Goal: Task Accomplishment & Management: Manage account settings

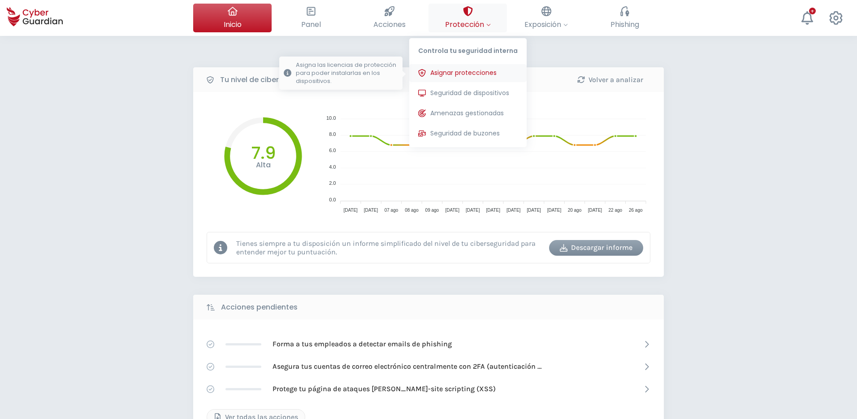
click at [460, 77] on span "Asignar protecciones" at bounding box center [463, 72] width 66 height 9
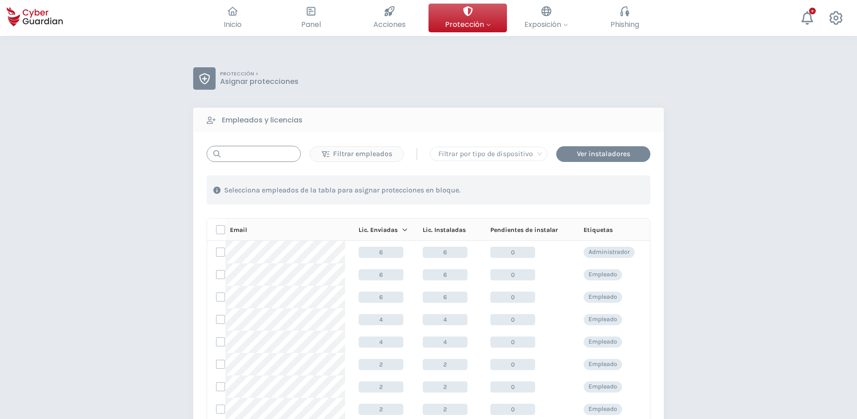
click at [269, 158] on input "text" at bounding box center [254, 154] width 94 height 16
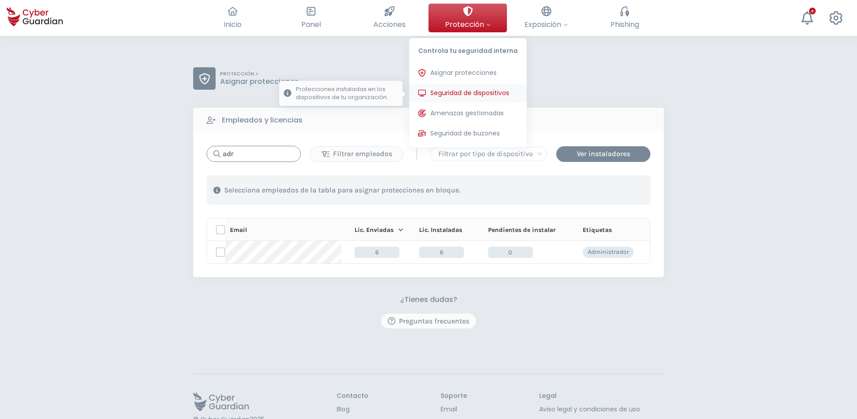
type input "adr"
click at [467, 88] on span "Seguridad de dispositivos" at bounding box center [469, 92] width 79 height 9
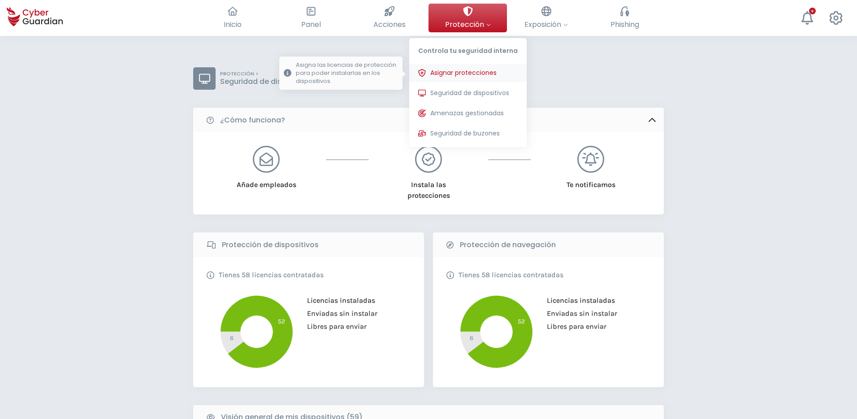
click at [467, 74] on span "Asignar protecciones" at bounding box center [463, 72] width 66 height 9
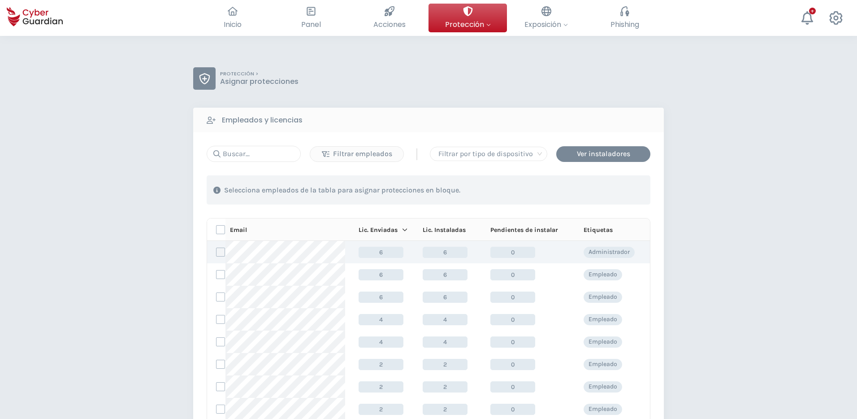
click at [223, 252] on label at bounding box center [220, 251] width 9 height 9
click at [217, 252] on input "checkbox" at bounding box center [217, 252] width 0 height 8
click at [590, 188] on div "Asignar protecciones" at bounding box center [596, 190] width 81 height 11
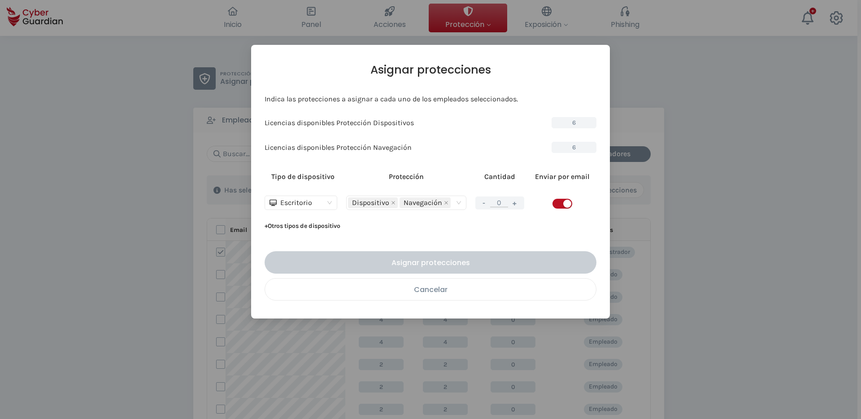
click at [446, 293] on div "Cancelar" at bounding box center [430, 289] width 317 height 11
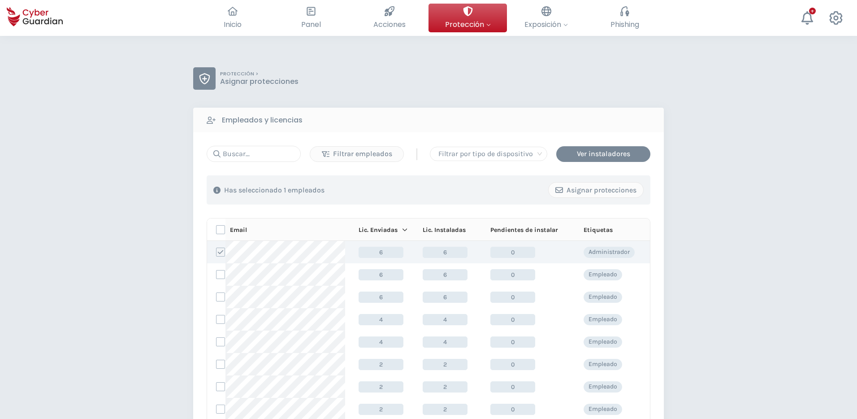
click at [221, 253] on icon at bounding box center [220, 252] width 6 height 6
click at [217, 253] on input "checkbox" at bounding box center [217, 252] width 0 height 8
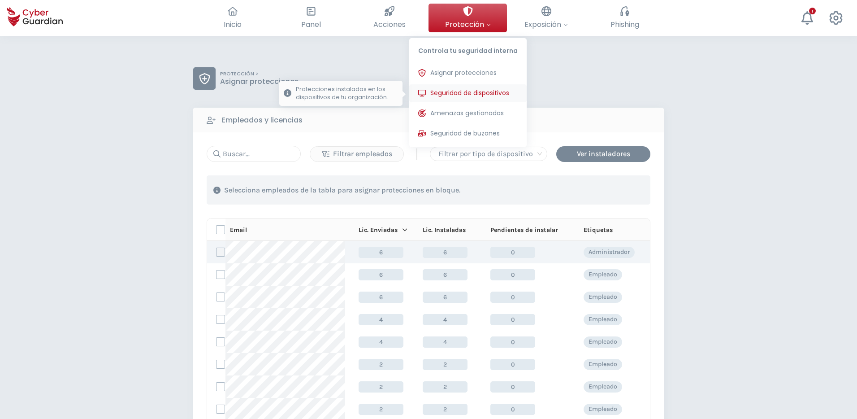
click at [473, 95] on span "Seguridad de dispositivos" at bounding box center [469, 92] width 79 height 9
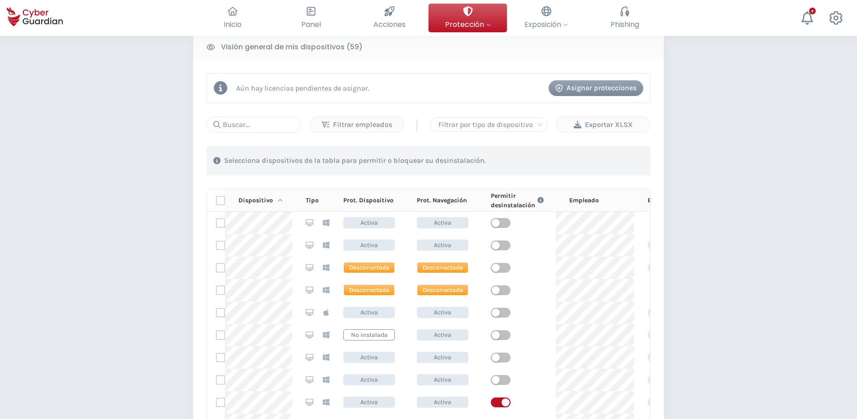
scroll to position [381, 0]
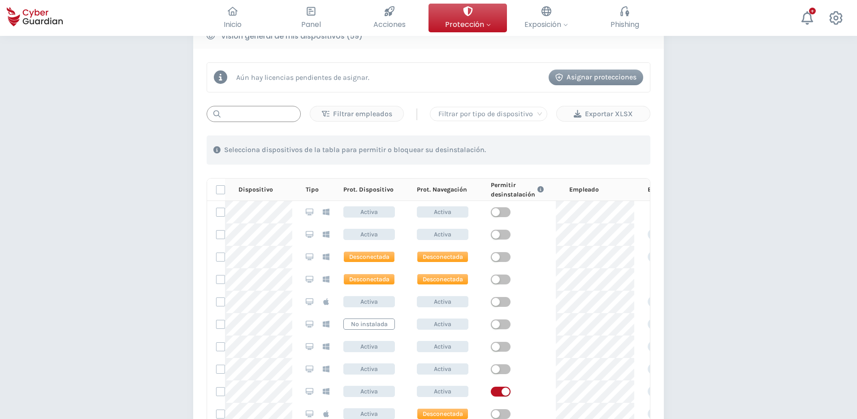
click at [239, 117] on input "text" at bounding box center [254, 114] width 94 height 16
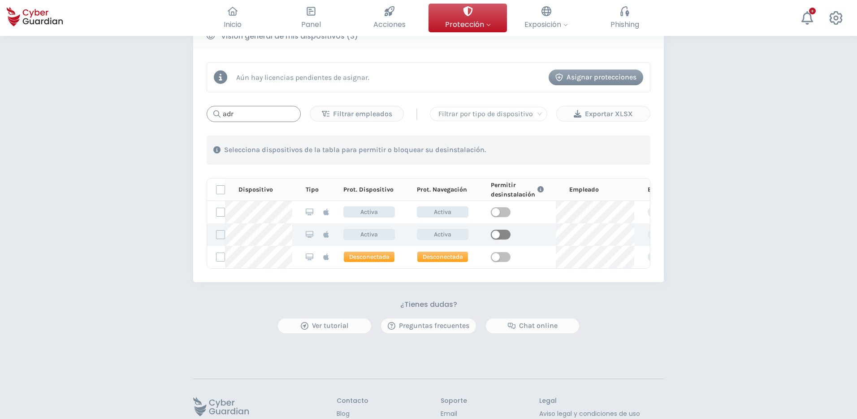
type input "adr"
click at [501, 231] on span "button" at bounding box center [501, 235] width 20 height 10
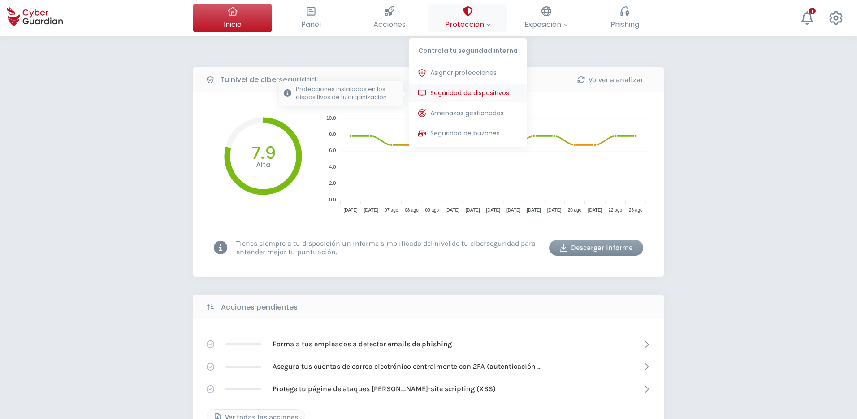
click at [471, 92] on span "Seguridad de dispositivos" at bounding box center [469, 92] width 79 height 9
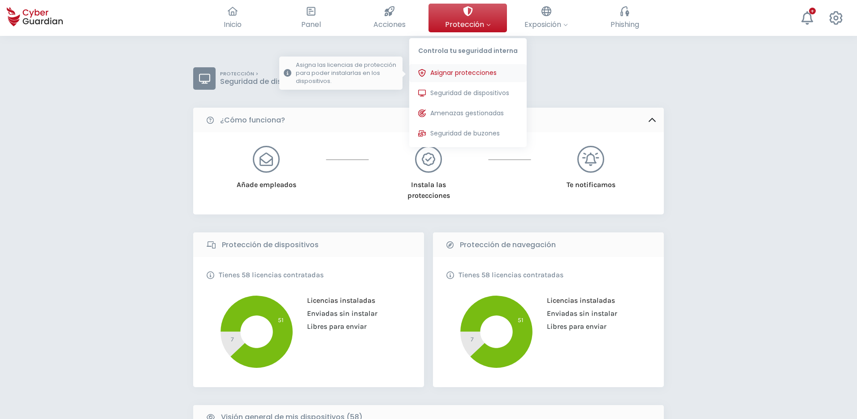
click at [465, 72] on span "Asignar protecciones" at bounding box center [463, 72] width 66 height 9
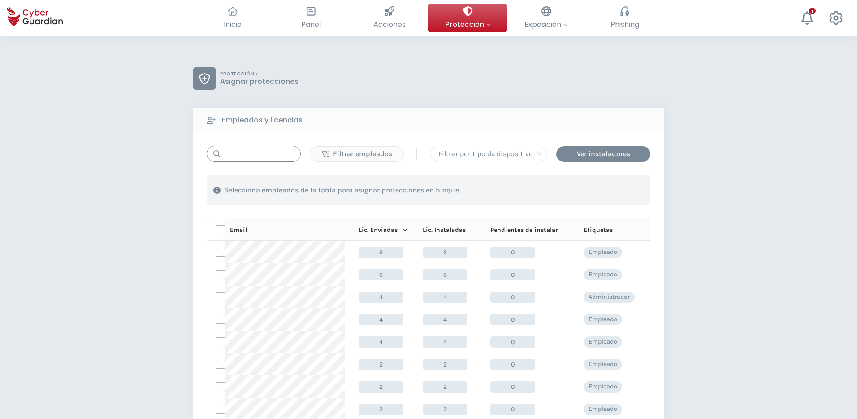
click at [243, 157] on input "text" at bounding box center [254, 154] width 94 height 16
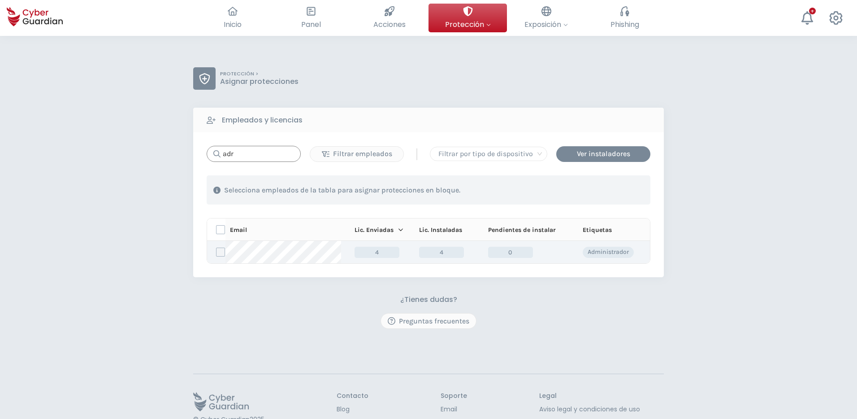
type input "adr"
click at [219, 250] on label at bounding box center [220, 251] width 9 height 9
click at [217, 250] on input "checkbox" at bounding box center [217, 252] width 0 height 8
click at [586, 191] on div "Asignar protecciones" at bounding box center [596, 190] width 81 height 11
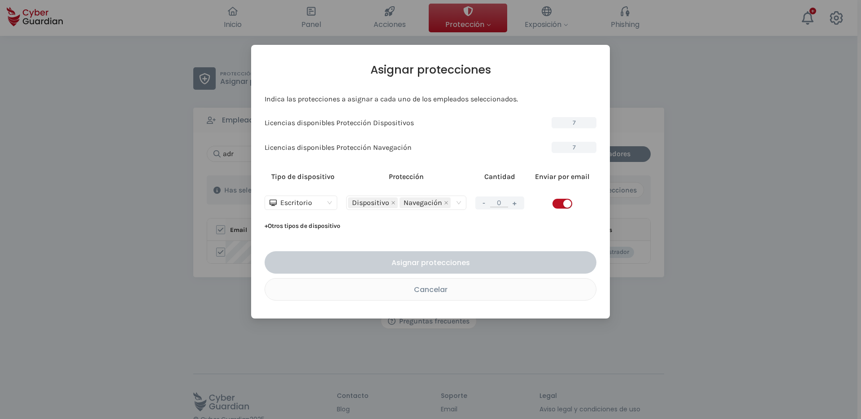
click at [381, 294] on div "Cancelar" at bounding box center [430, 289] width 317 height 11
